Goal: Information Seeking & Learning: Find specific fact

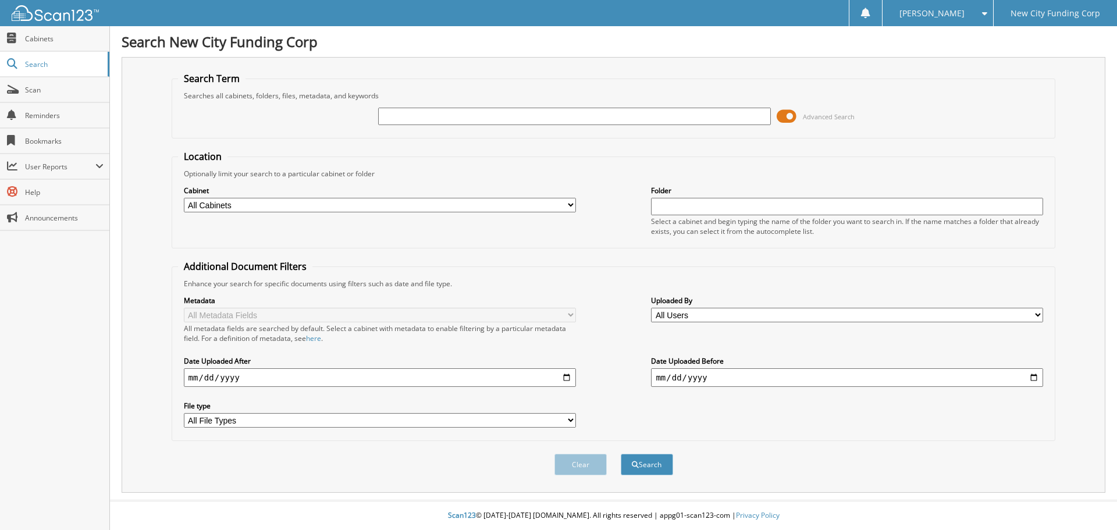
click at [514, 117] on input "text" at bounding box center [574, 116] width 392 height 17
type input "375940"
click at [621, 454] on button "Search" at bounding box center [647, 465] width 52 height 22
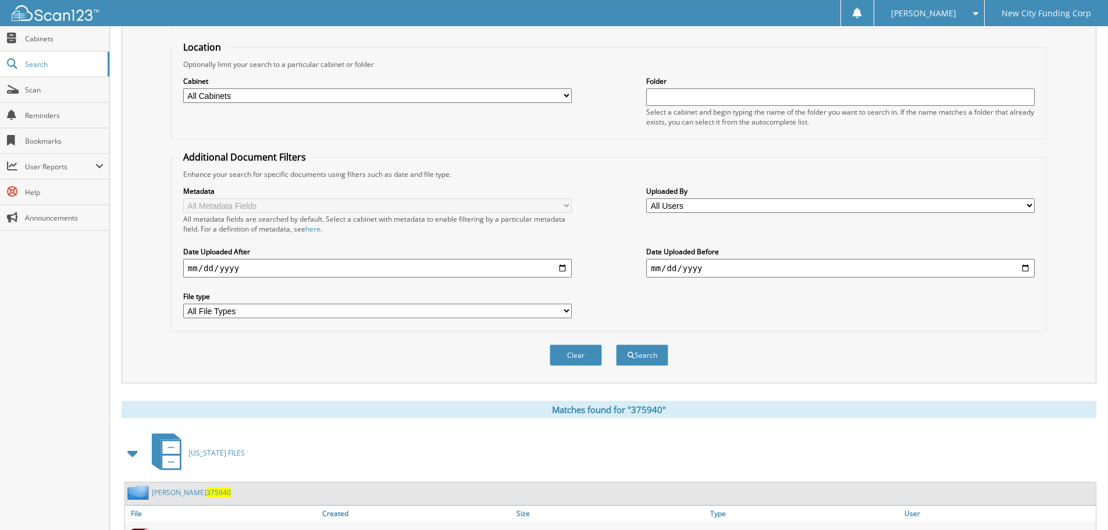
scroll to position [166, 0]
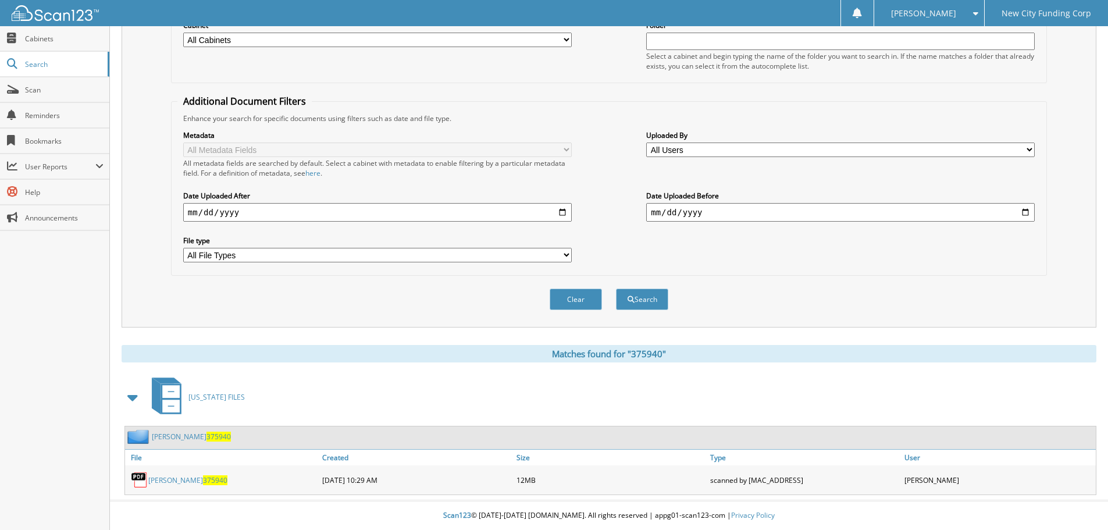
click at [194, 480] on link "rondell bernard 375940" at bounding box center [187, 480] width 79 height 10
